Goal: Information Seeking & Learning: Learn about a topic

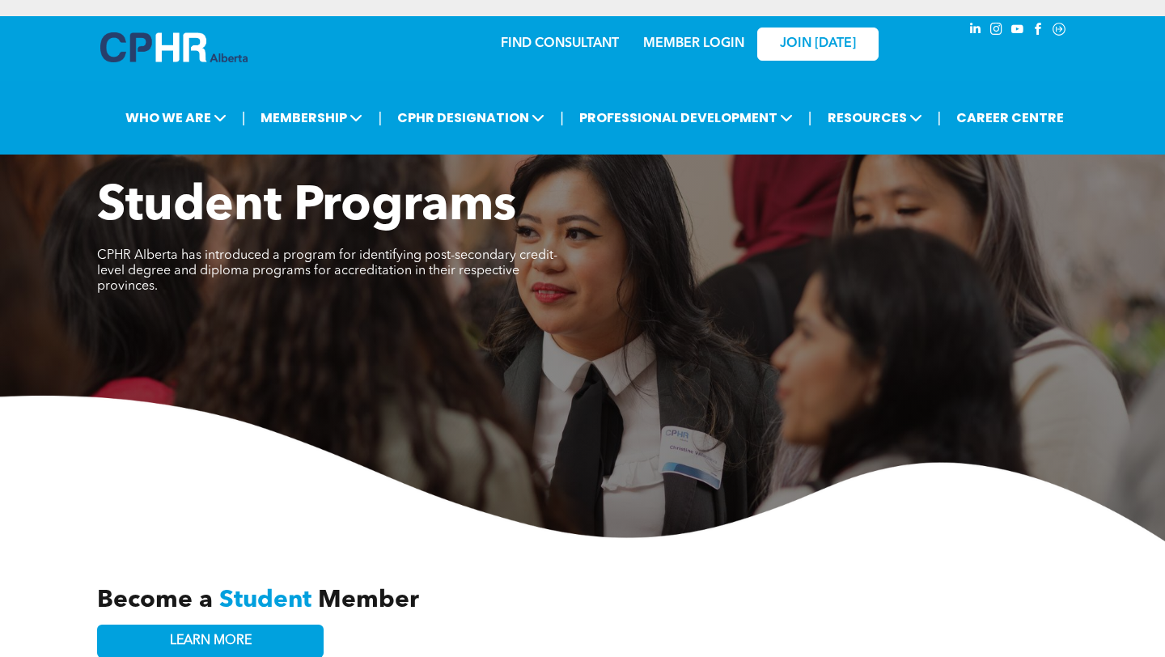
click at [665, 36] on p "MEMBER LOGIN" at bounding box center [694, 43] width 105 height 15
click at [689, 48] on link "MEMBER LOGIN" at bounding box center [693, 43] width 101 height 13
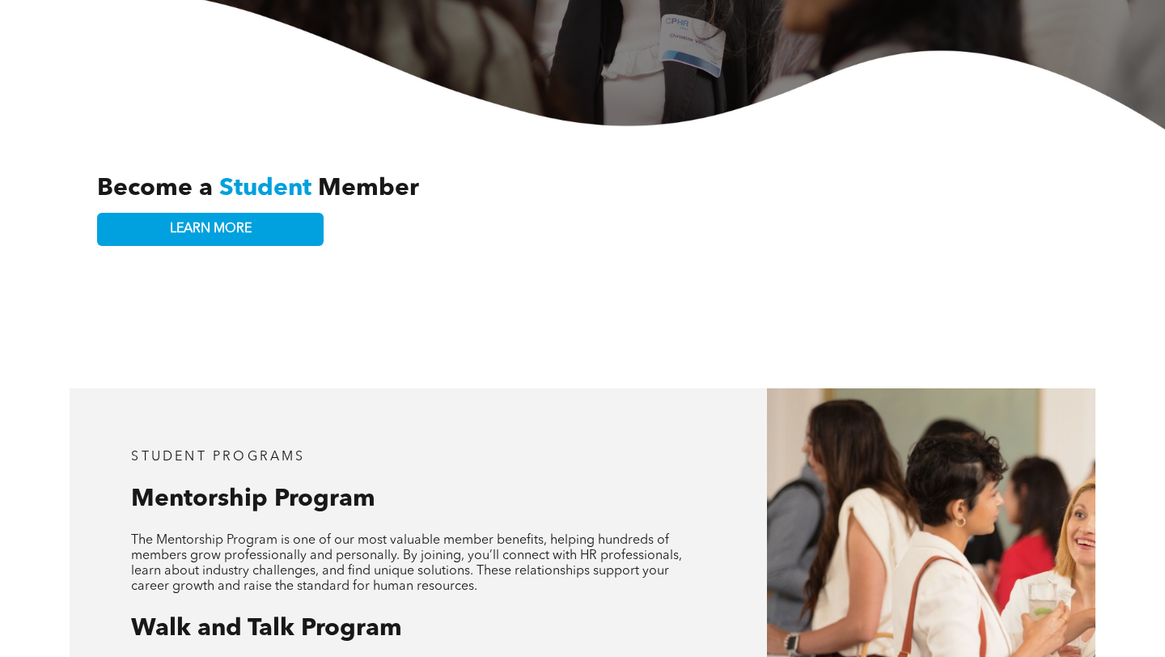
scroll to position [313, 0]
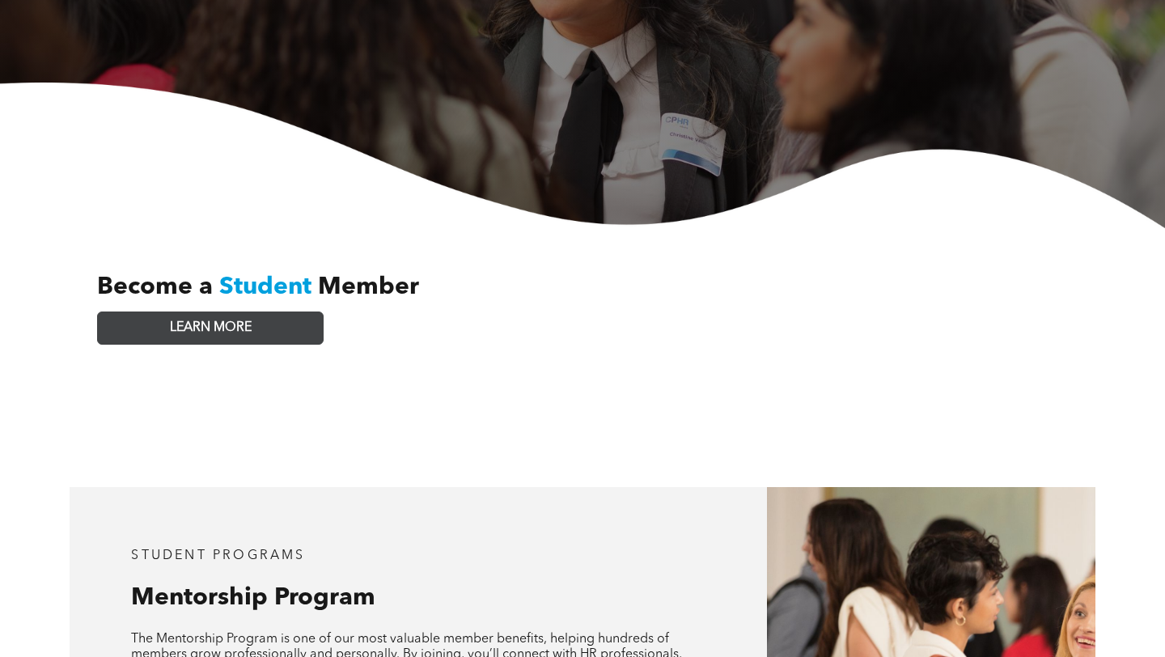
click at [295, 318] on link "LEARN MORE" at bounding box center [210, 328] width 227 height 33
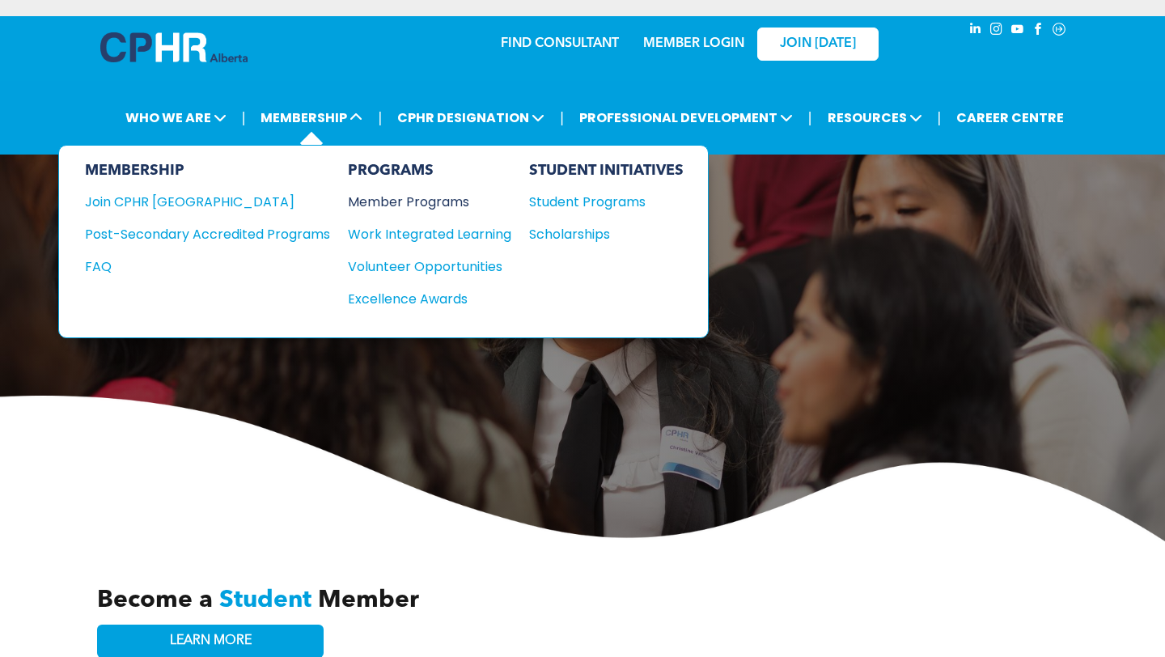
click at [411, 203] on div "Member Programs" at bounding box center [421, 202] width 147 height 20
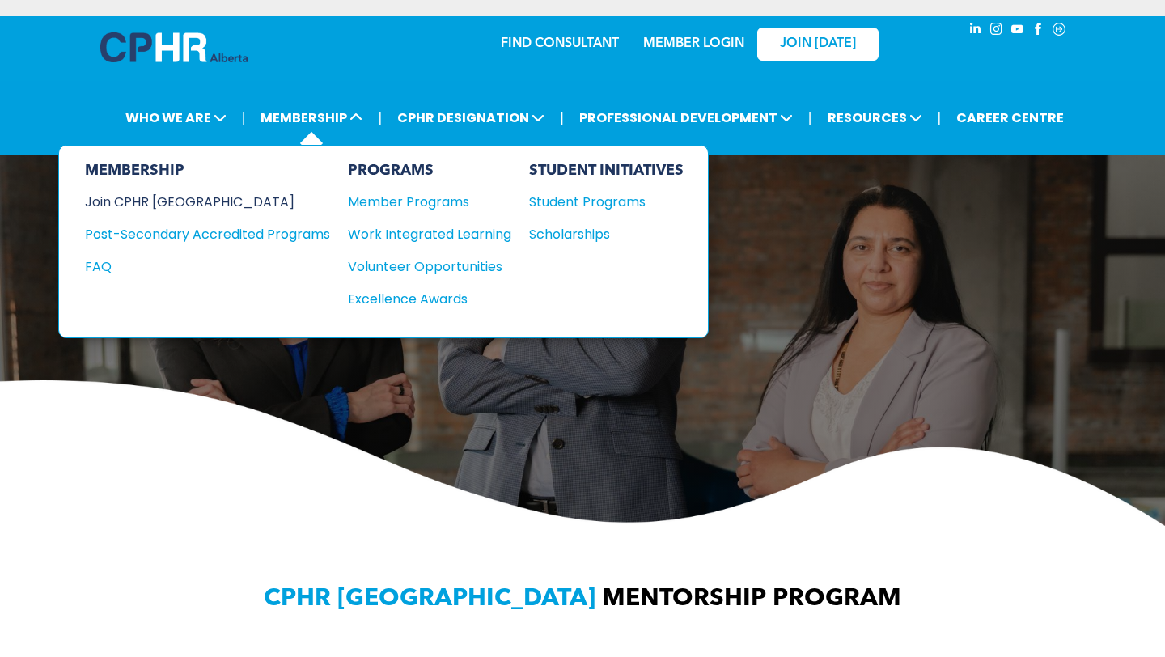
click at [205, 206] on div "Join CPHR [GEOGRAPHIC_DATA]" at bounding box center [195, 202] width 221 height 20
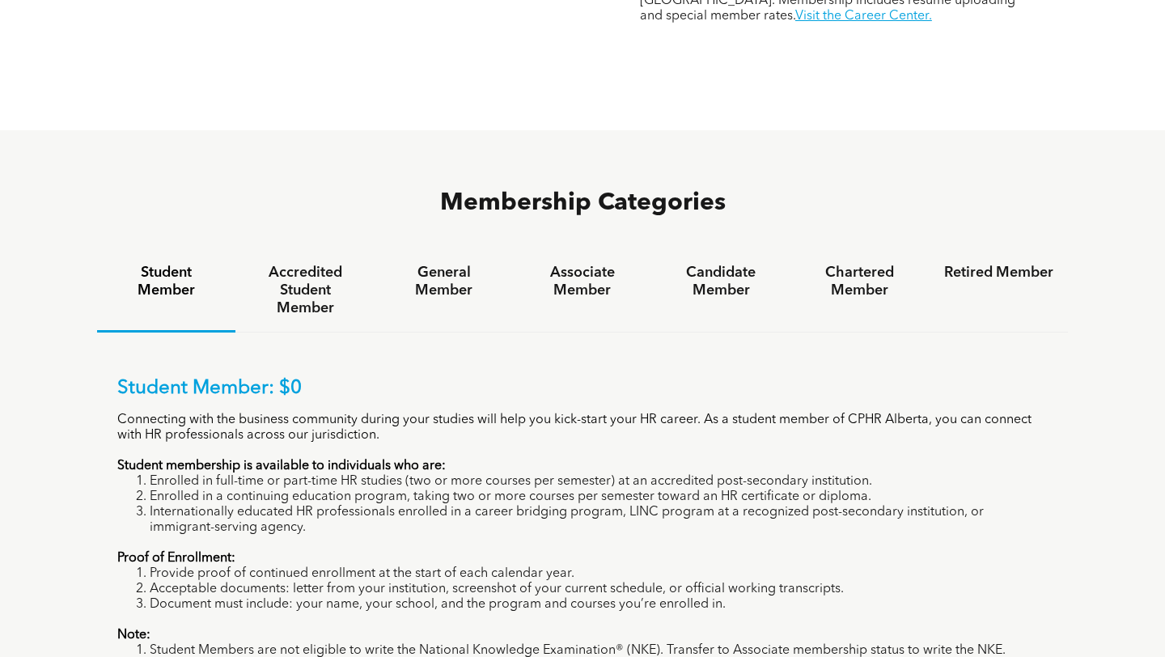
scroll to position [972, 0]
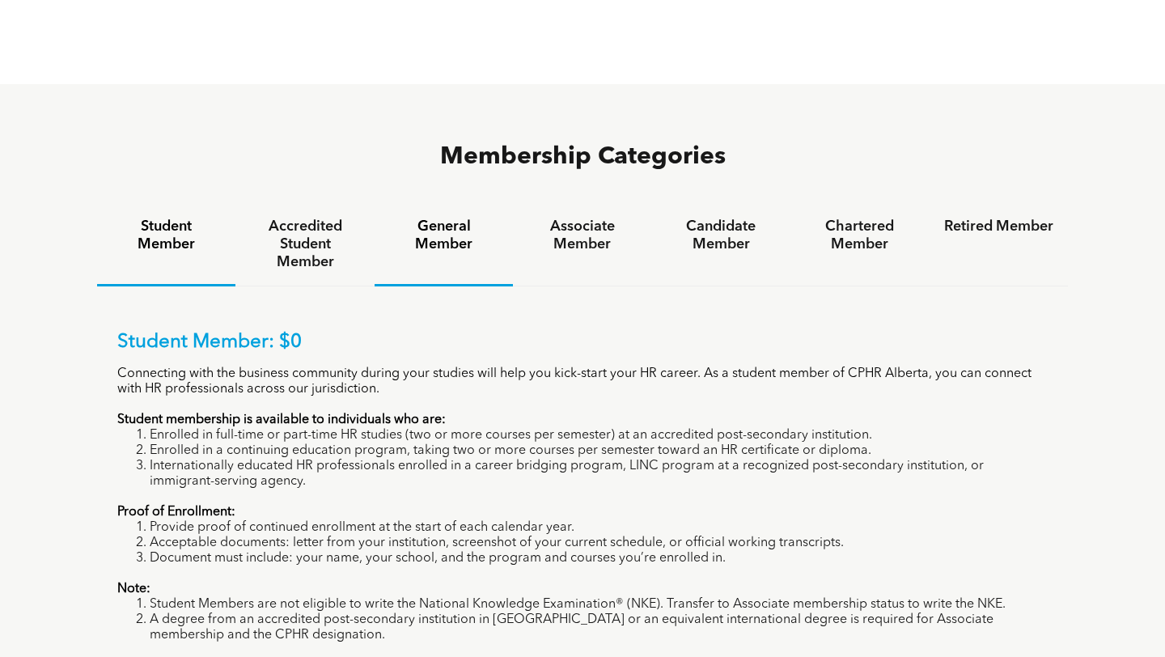
click at [490, 203] on div "General Member" at bounding box center [444, 244] width 138 height 83
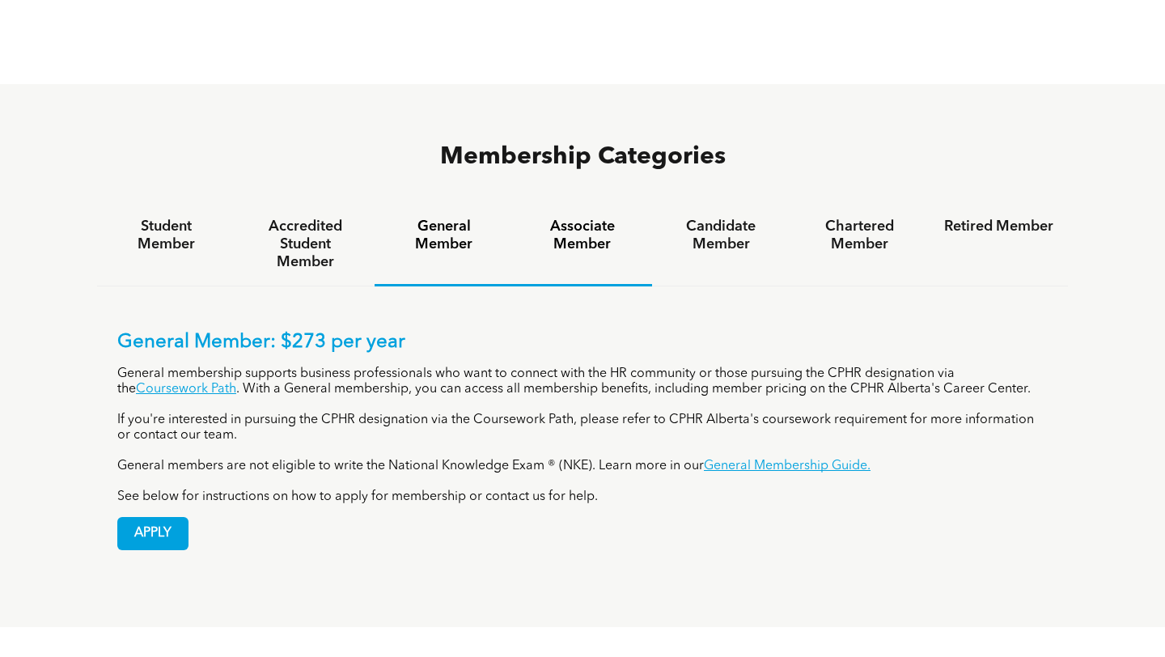
click at [584, 203] on div "Associate Member" at bounding box center [582, 244] width 138 height 83
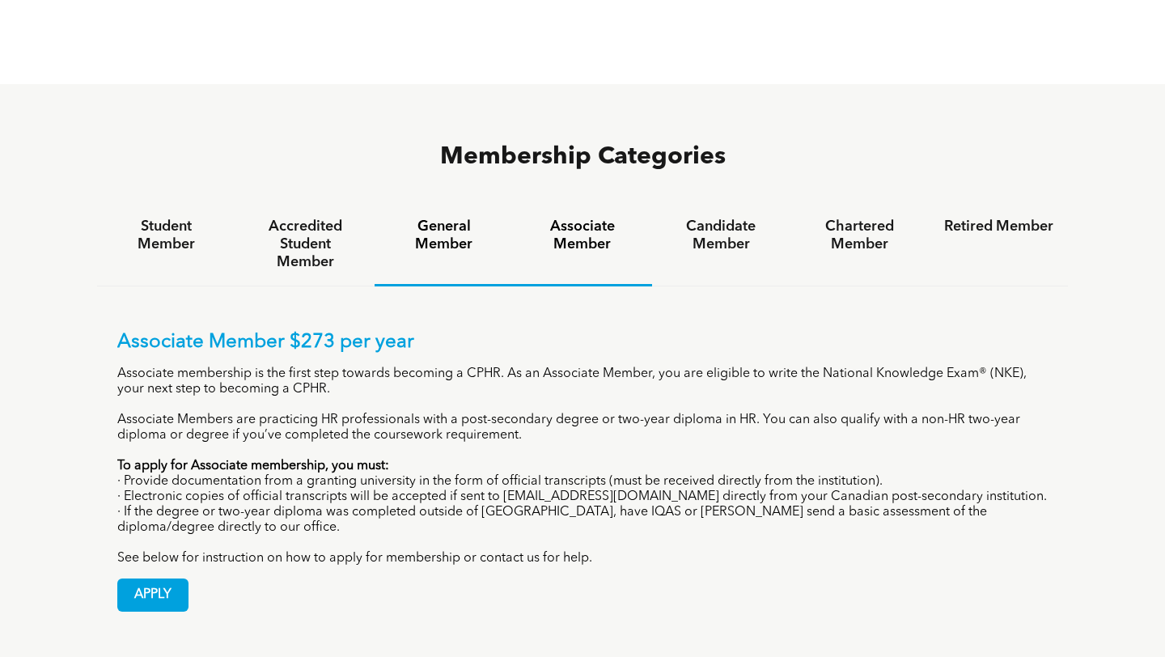
click at [465, 218] on h4 "General Member" at bounding box center [443, 236] width 109 height 36
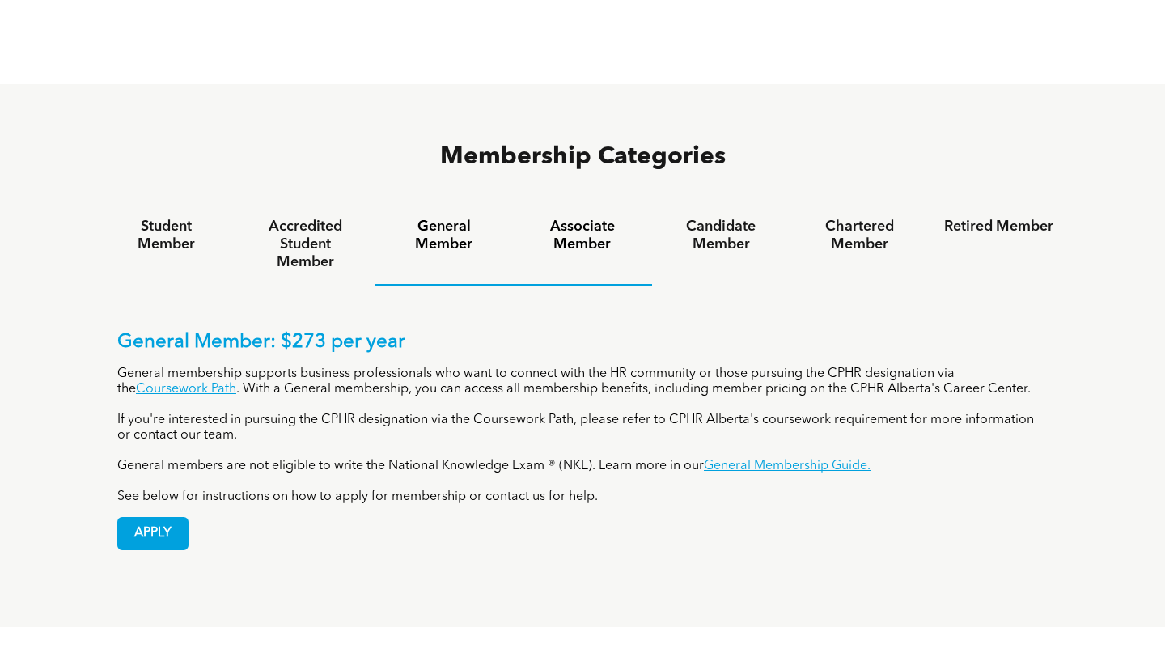
click at [567, 203] on div "Associate Member" at bounding box center [582, 244] width 138 height 83
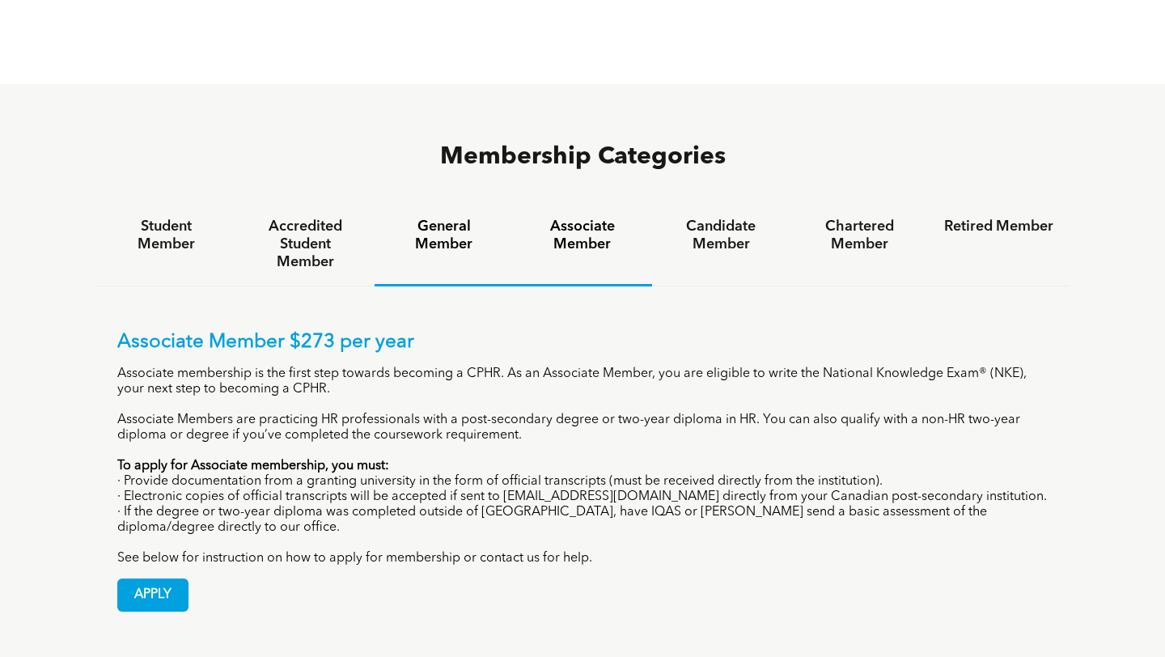
click at [483, 203] on div "General Member" at bounding box center [444, 244] width 138 height 83
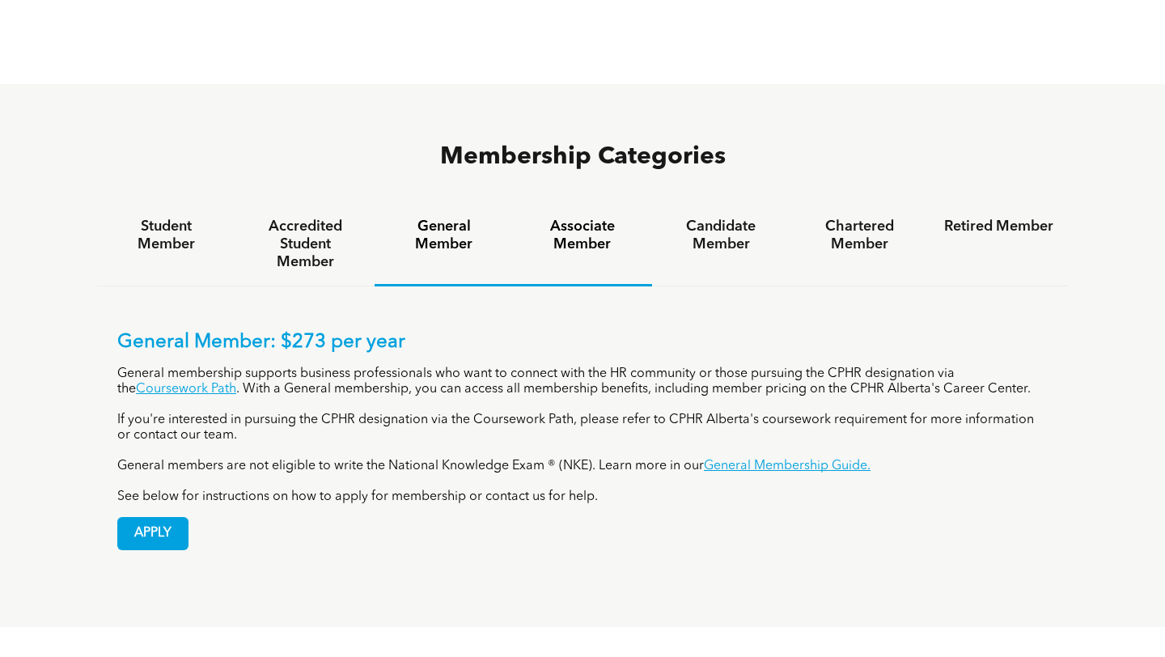
click at [570, 218] on h4 "Associate Member" at bounding box center [582, 236] width 109 height 36
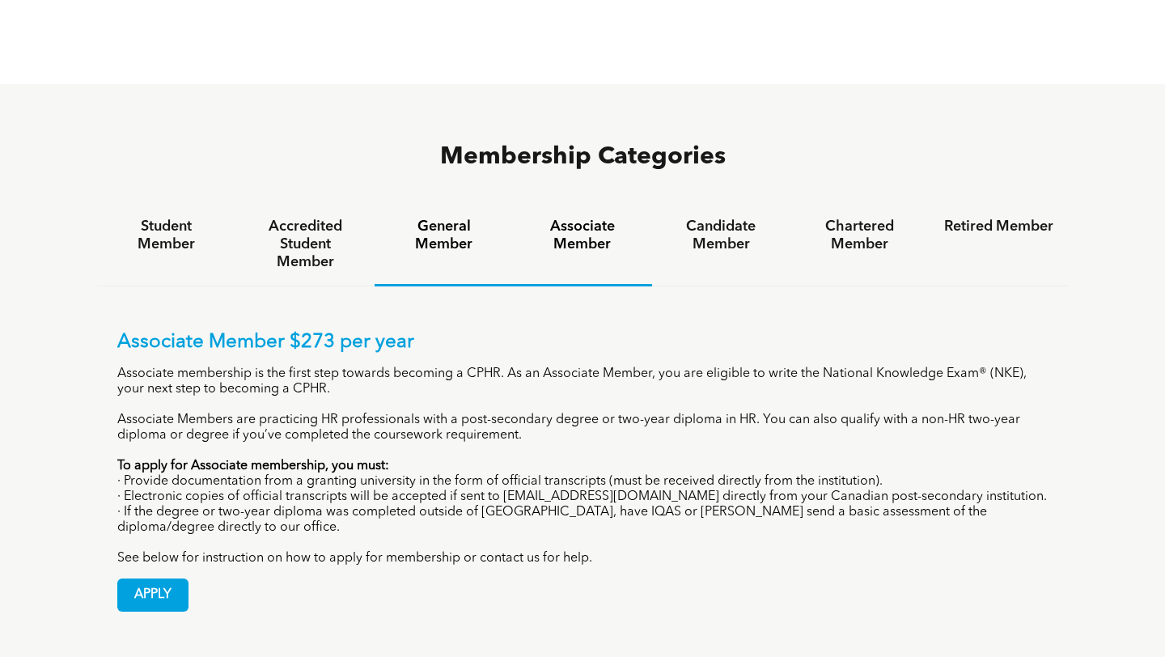
click at [399, 218] on h4 "General Member" at bounding box center [443, 236] width 109 height 36
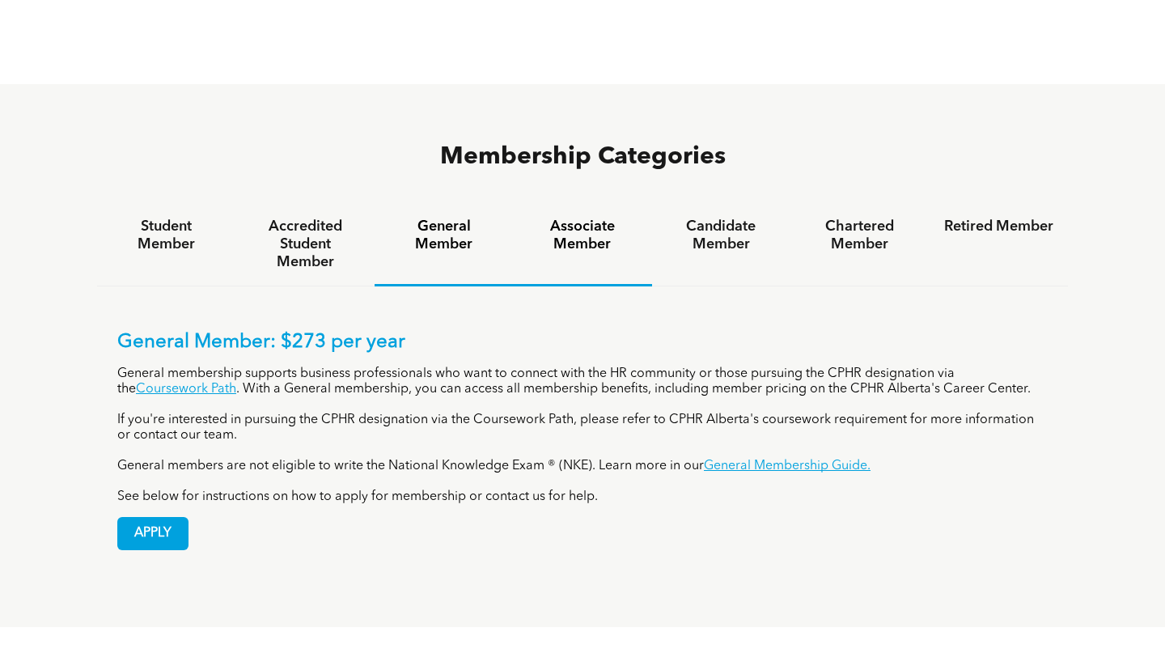
click at [565, 203] on div "Associate Member" at bounding box center [582, 244] width 138 height 83
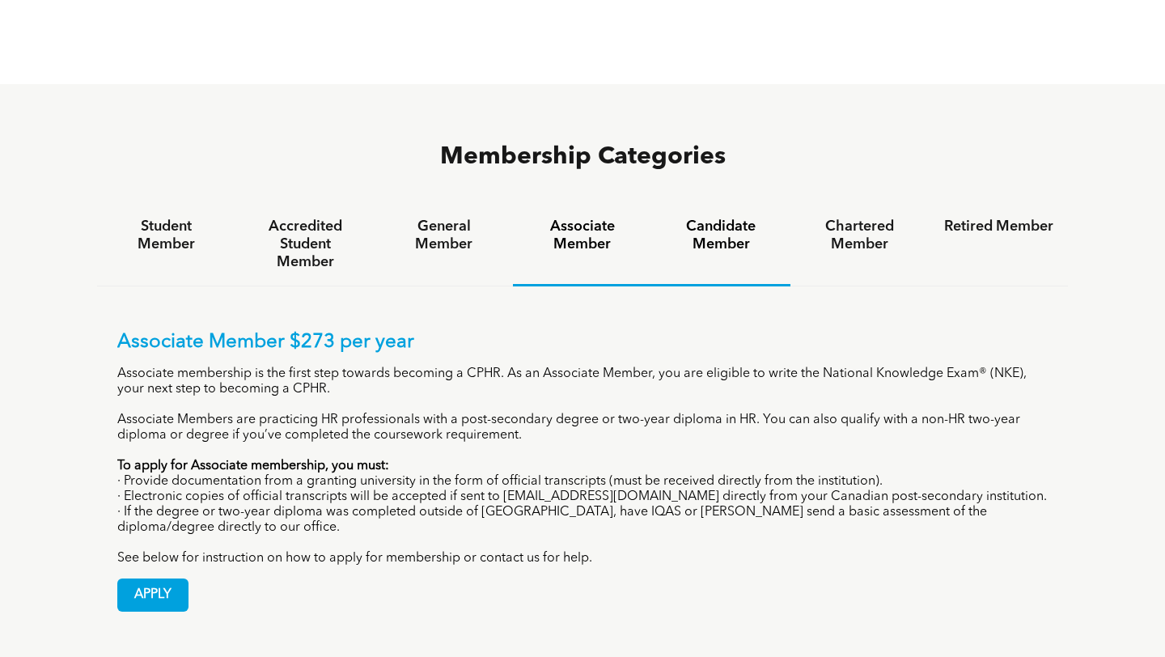
click at [749, 203] on div "Candidate Member" at bounding box center [721, 244] width 138 height 83
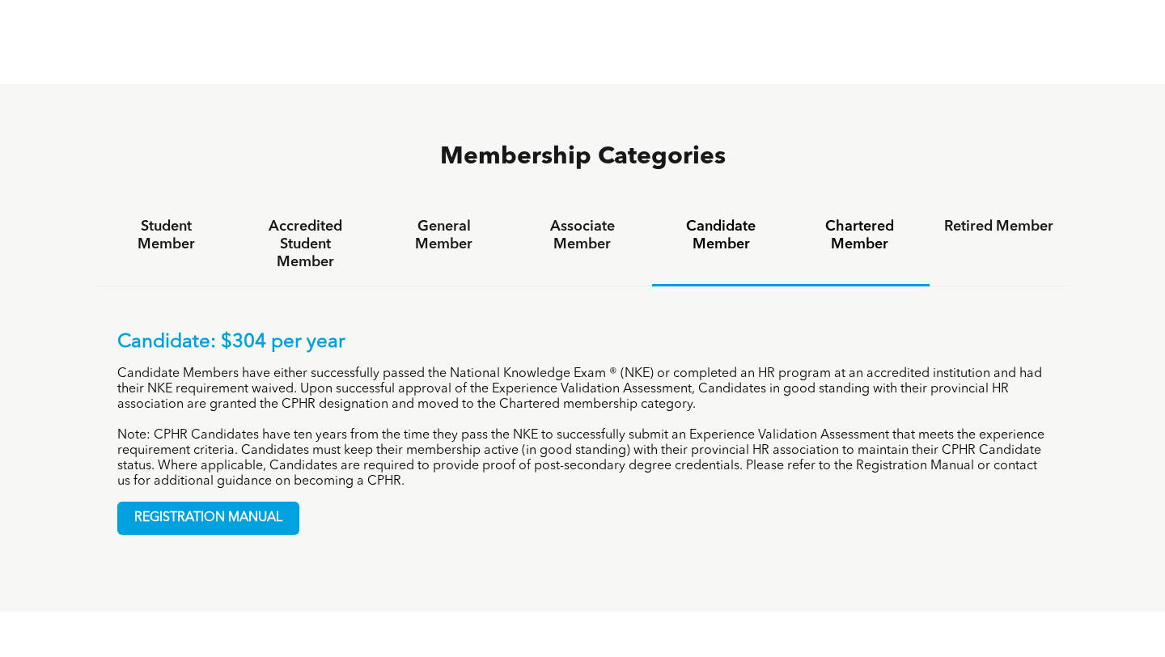
click at [842, 218] on h4 "Chartered Member" at bounding box center [859, 236] width 109 height 36
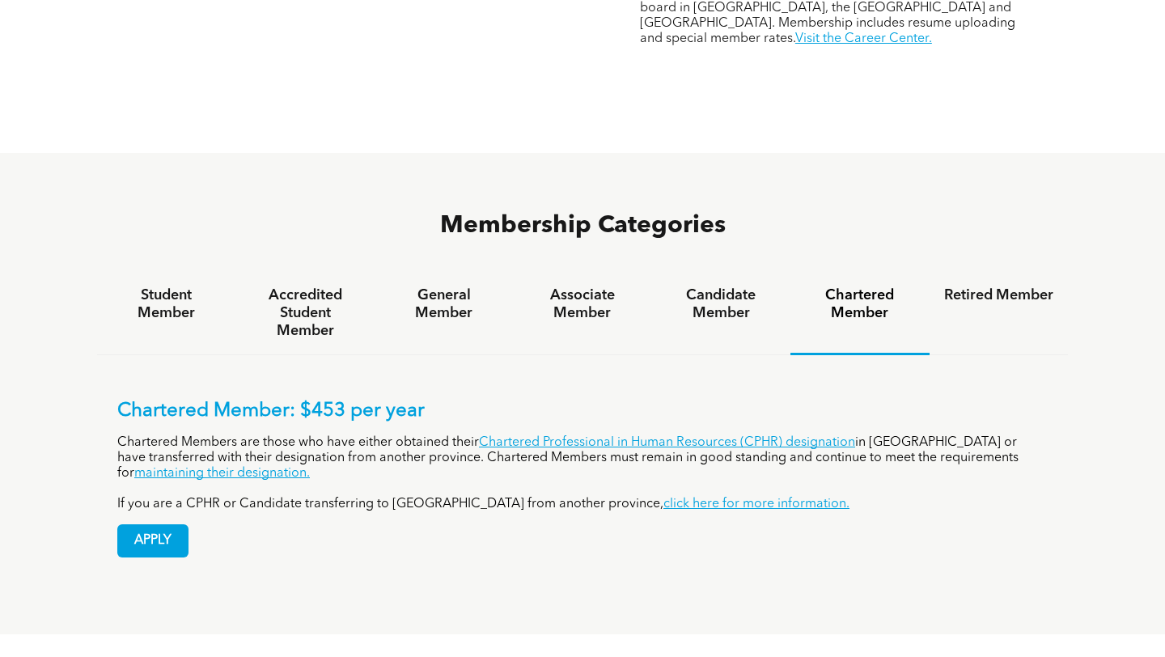
scroll to position [786, 0]
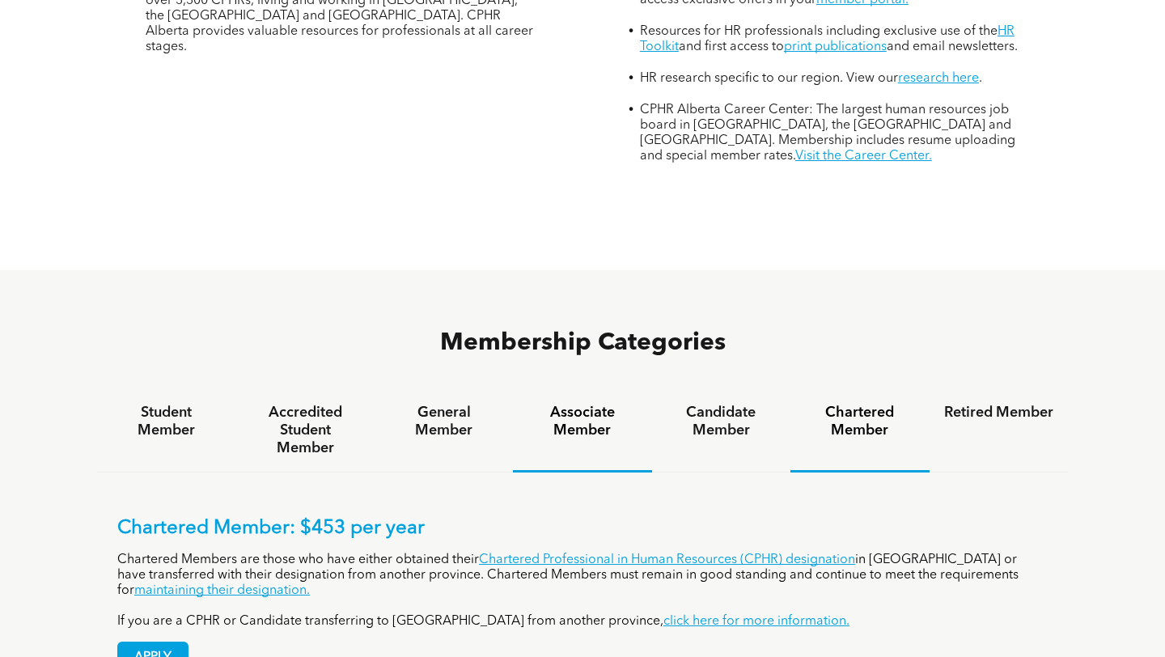
click at [619, 404] on h4 "Associate Member" at bounding box center [582, 422] width 109 height 36
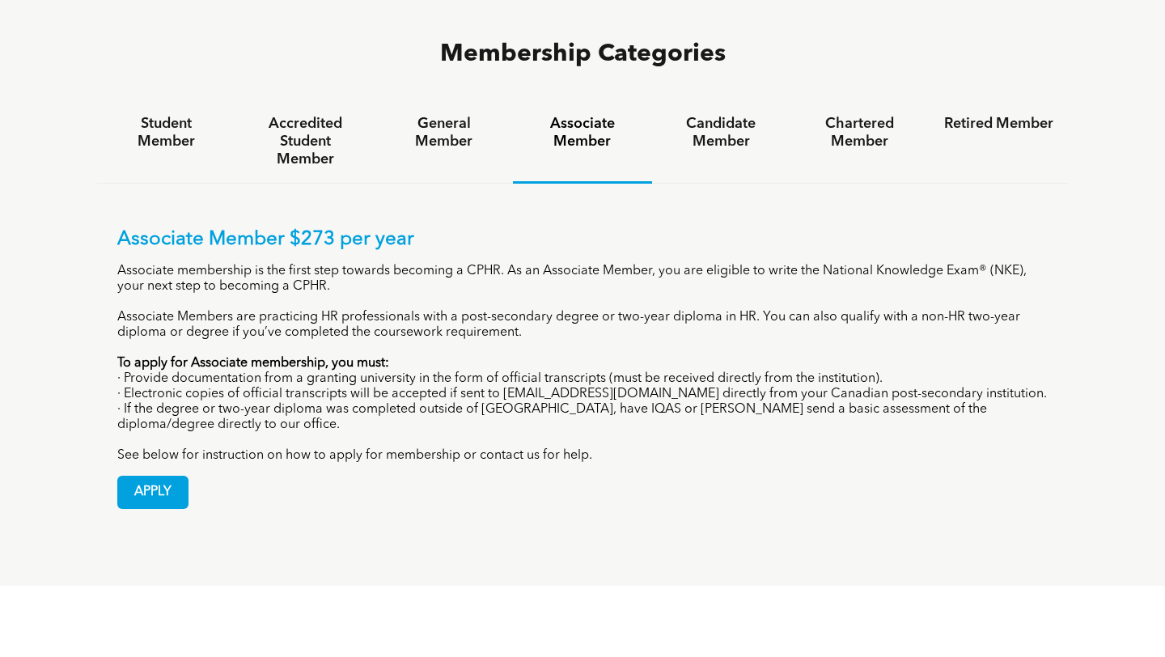
scroll to position [1068, 0]
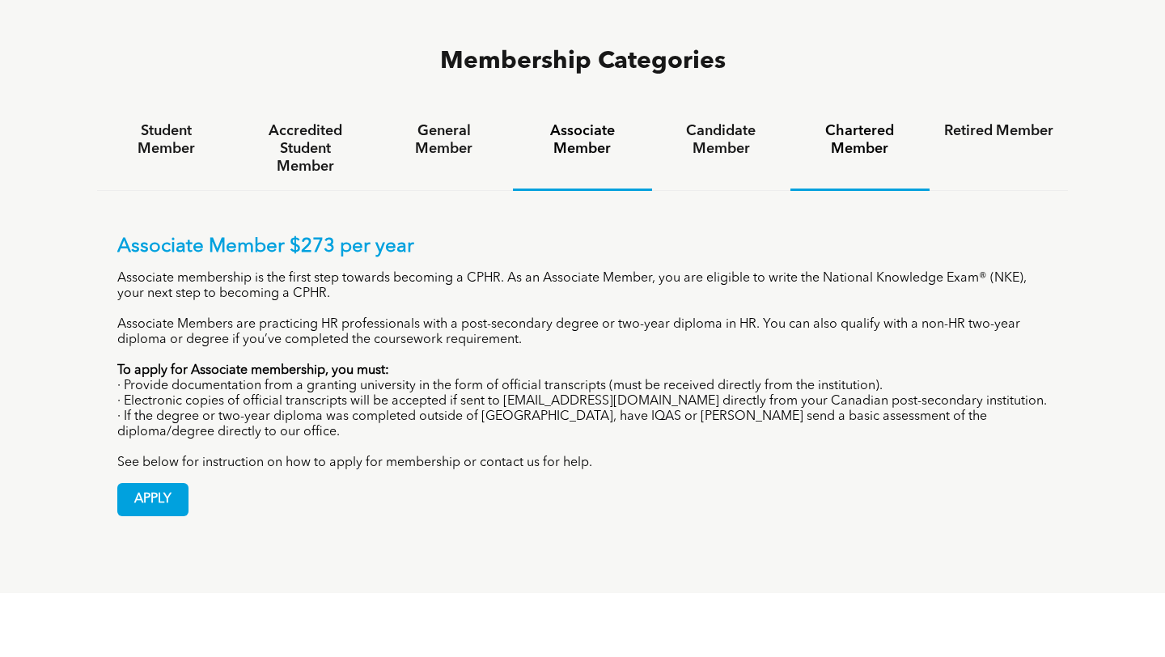
click at [826, 108] on div "Chartered Member" at bounding box center [860, 149] width 138 height 83
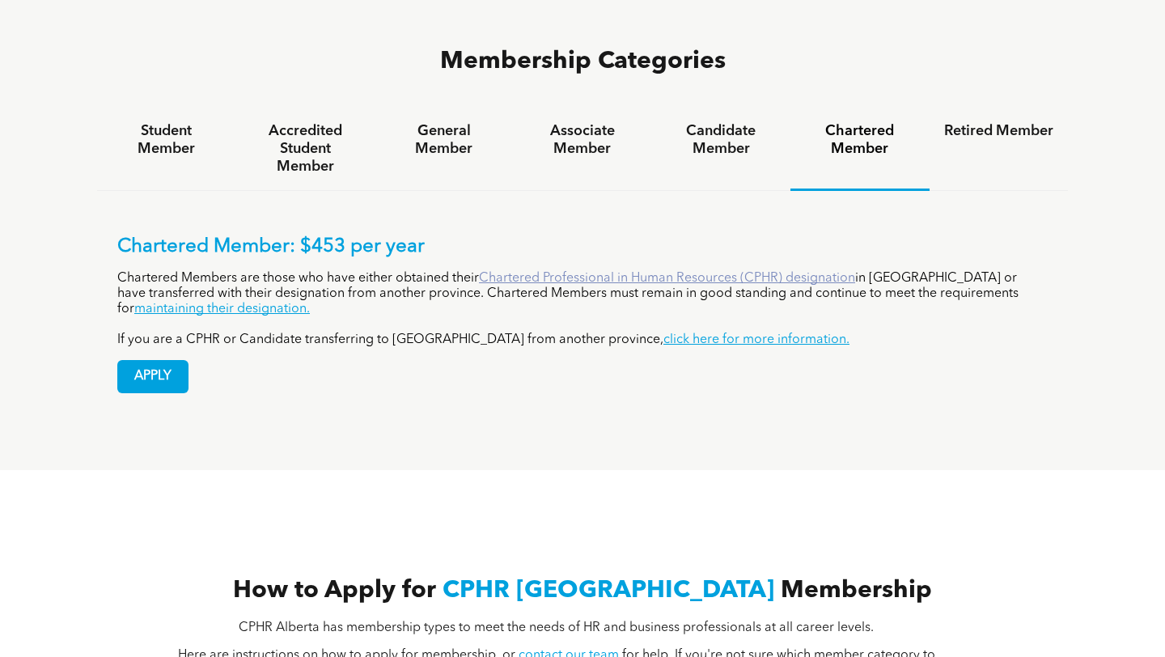
click at [685, 272] on link "Chartered Professional in Human Resources (CPHR) designation" at bounding box center [667, 278] width 376 height 13
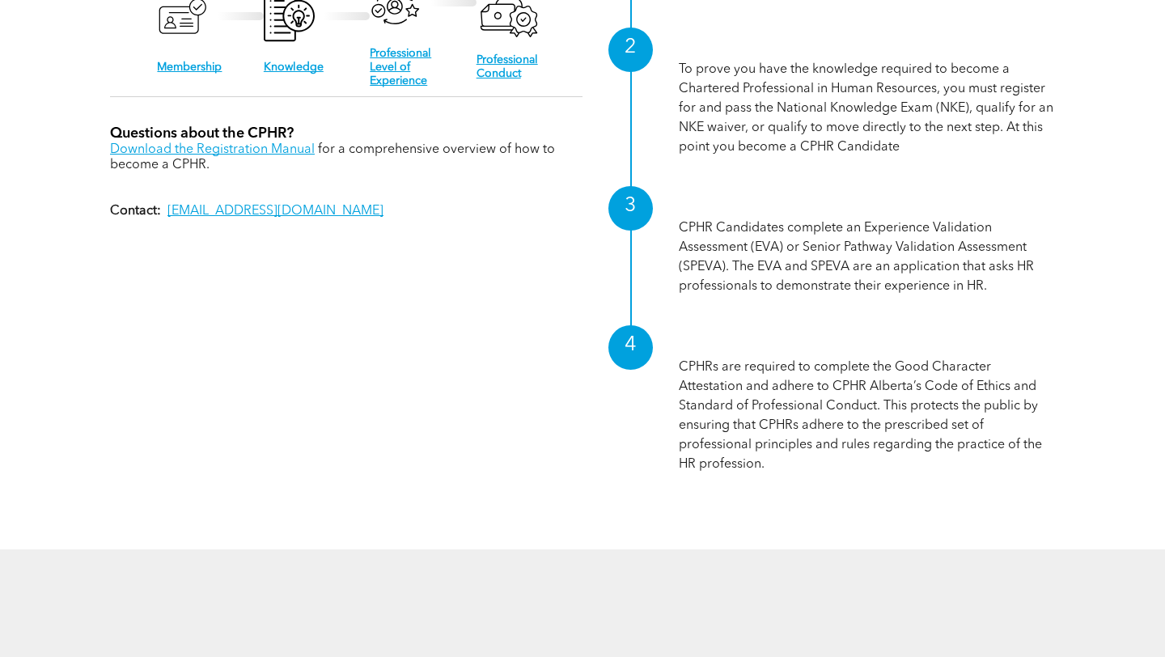
scroll to position [2302, 0]
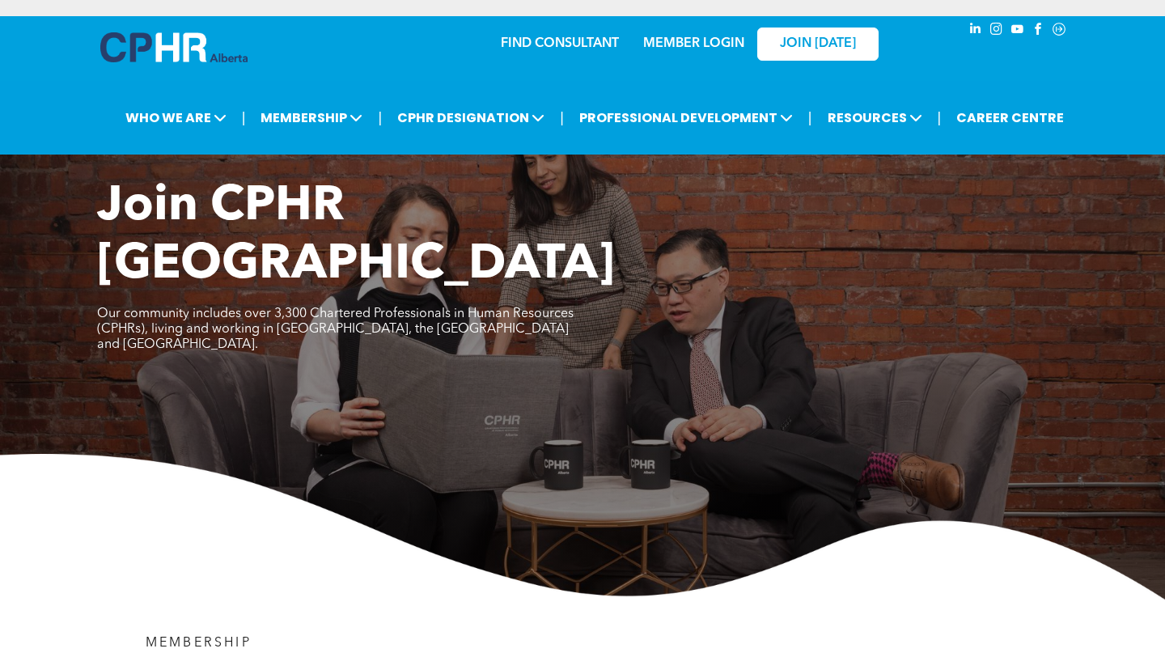
scroll to position [1068, 0]
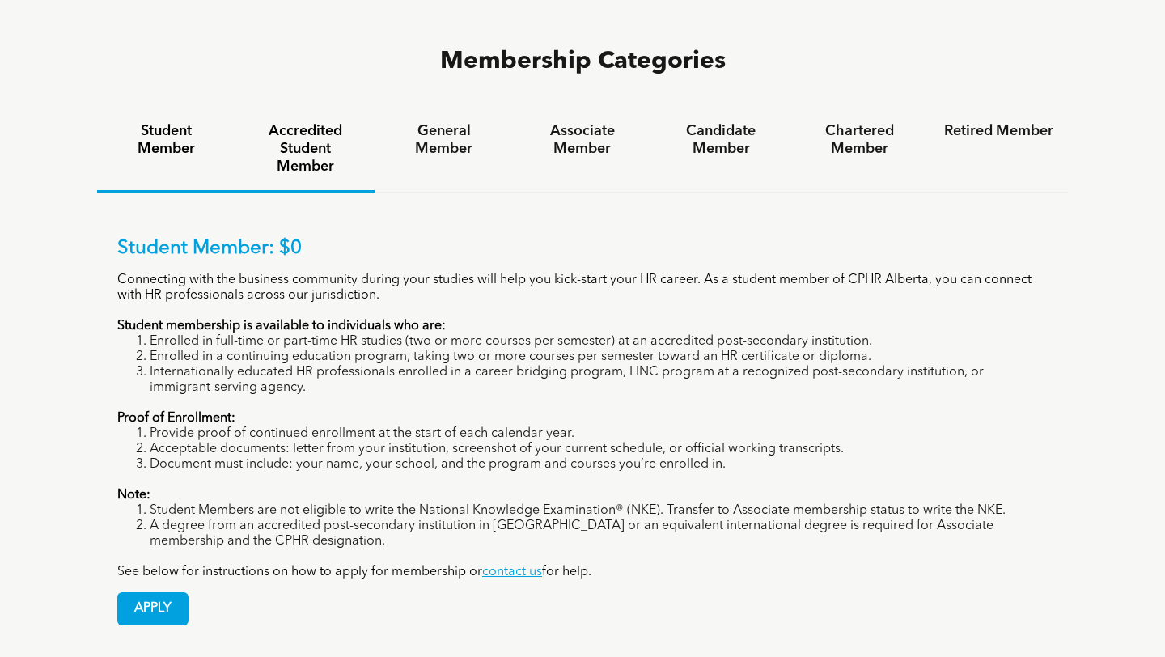
click at [330, 122] on h4 "Accredited Student Member" at bounding box center [304, 148] width 109 height 53
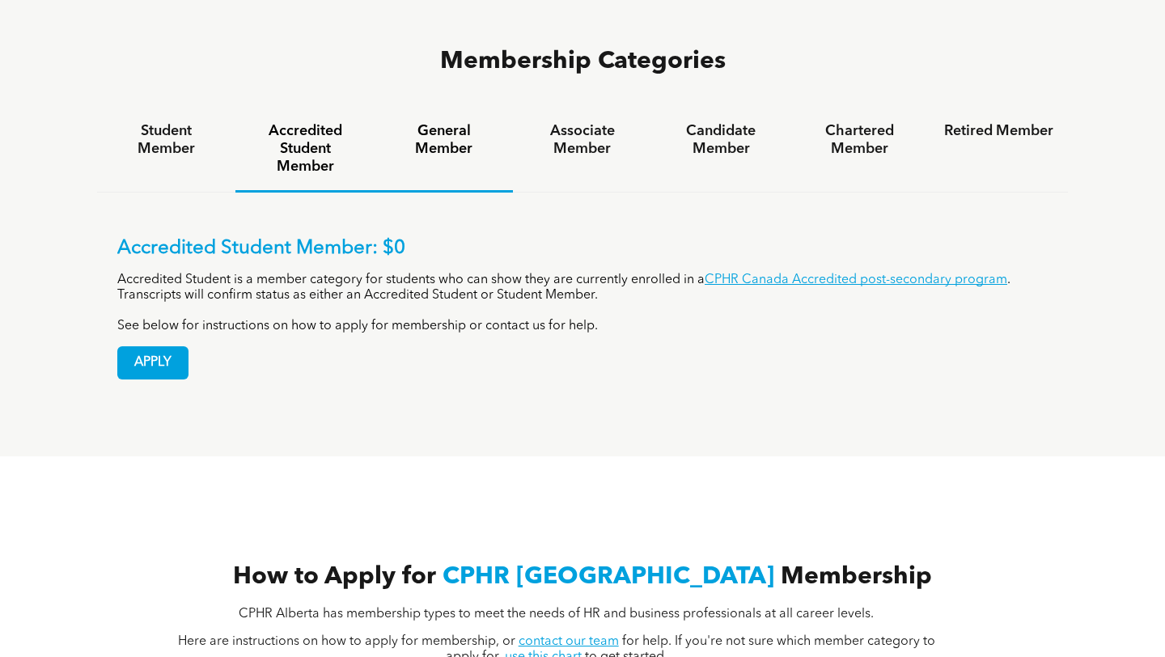
click at [422, 122] on h4 "General Member" at bounding box center [443, 140] width 109 height 36
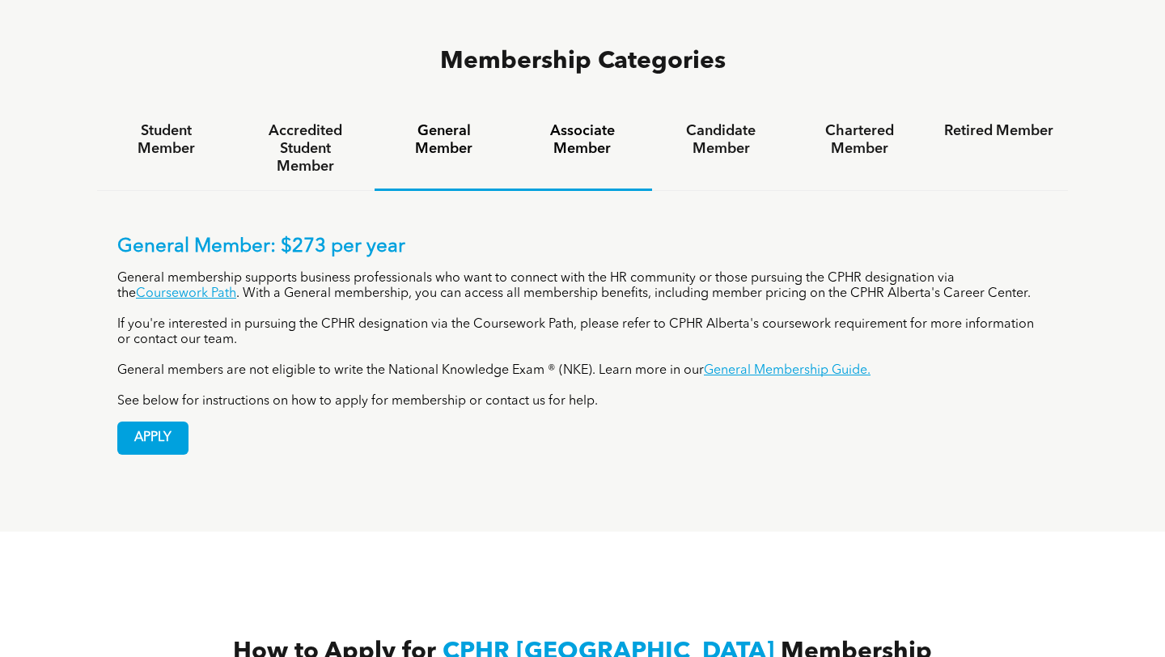
click at [558, 122] on h4 "Associate Member" at bounding box center [582, 140] width 109 height 36
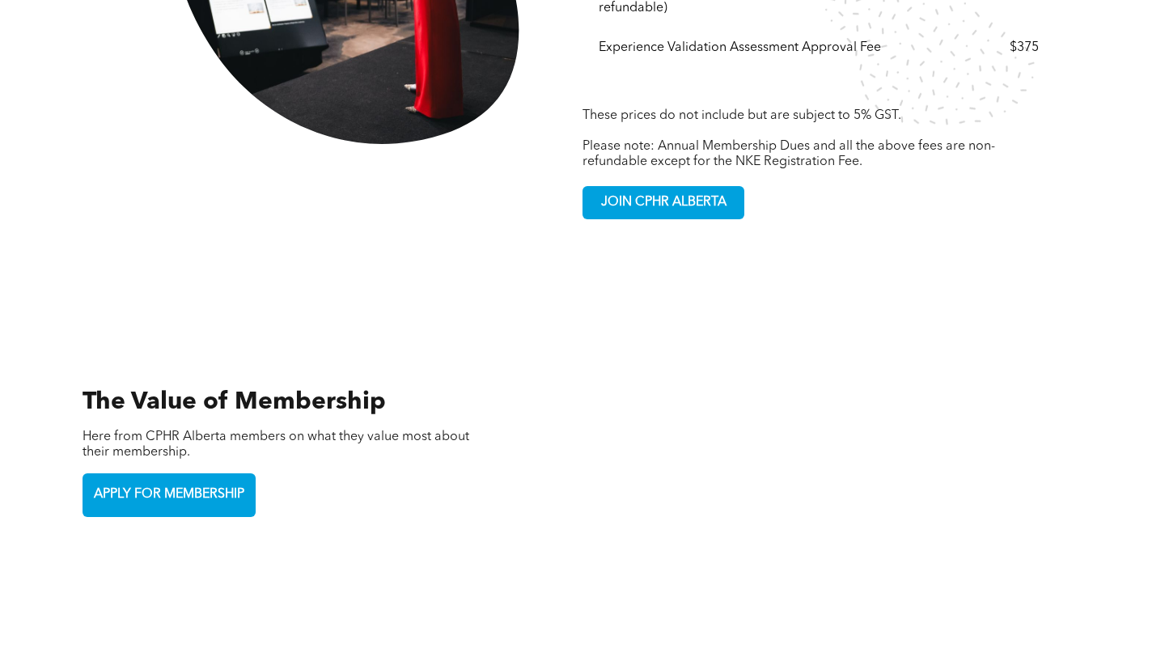
scroll to position [3224, 0]
